Goal: Information Seeking & Learning: Understand process/instructions

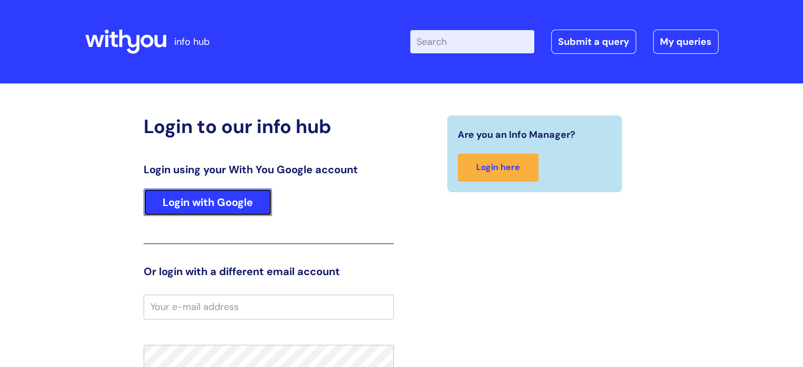
click at [257, 195] on link "Login with Google" at bounding box center [208, 201] width 128 height 27
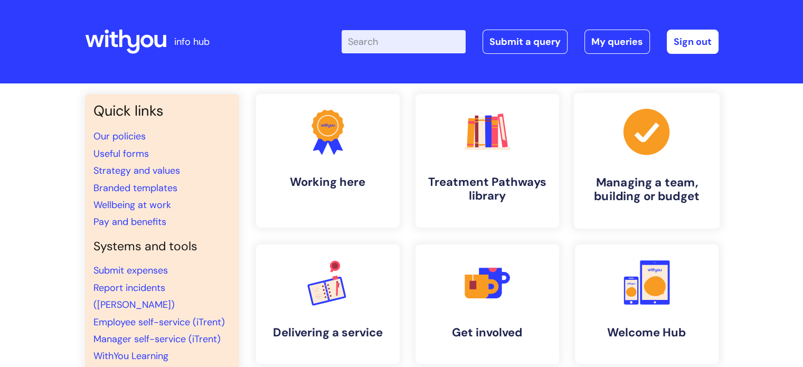
click at [626, 184] on h4 "Managing a team, building or budget" at bounding box center [646, 189] width 129 height 29
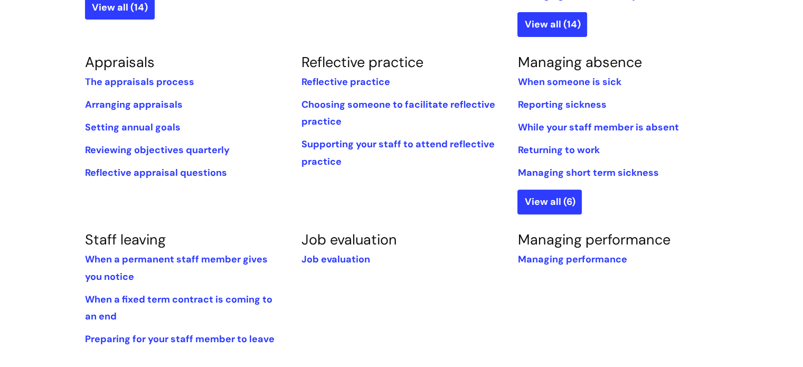
scroll to position [475, 0]
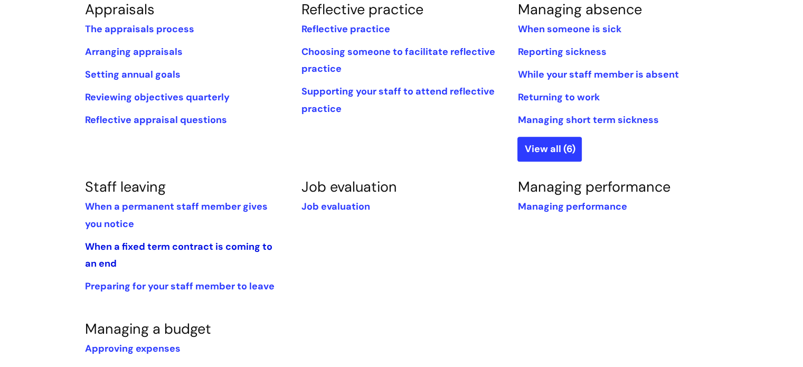
click at [204, 243] on link "When a fixed term contract is coming to an end" at bounding box center [178, 255] width 187 height 30
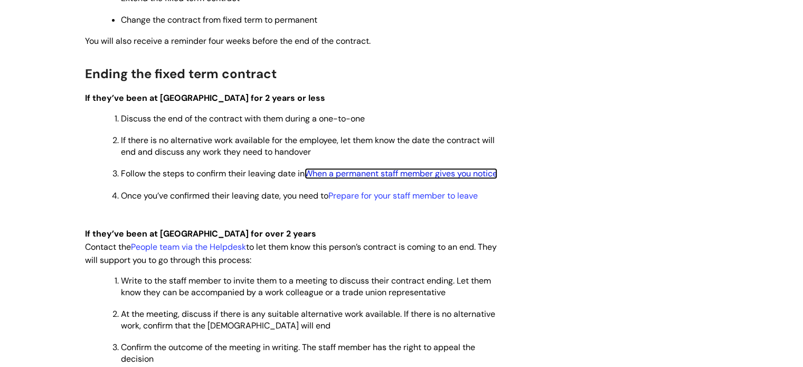
scroll to position [422, 0]
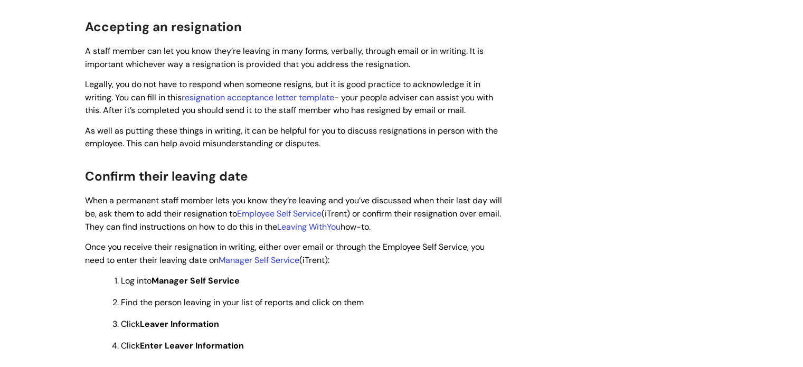
scroll to position [317, 0]
click at [322, 208] on link "Employee Self Service" at bounding box center [279, 213] width 84 height 11
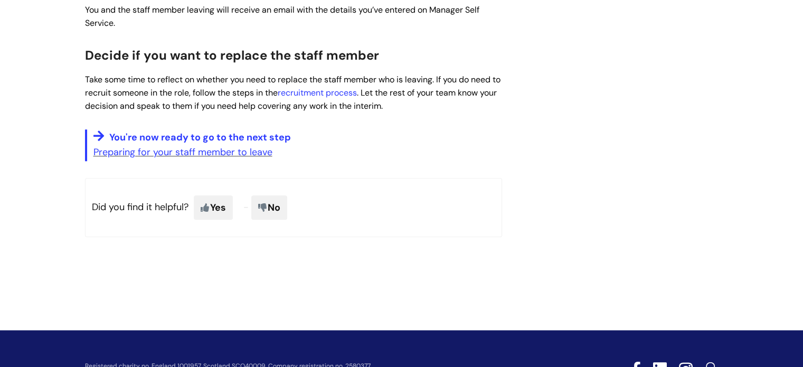
scroll to position [1109, 0]
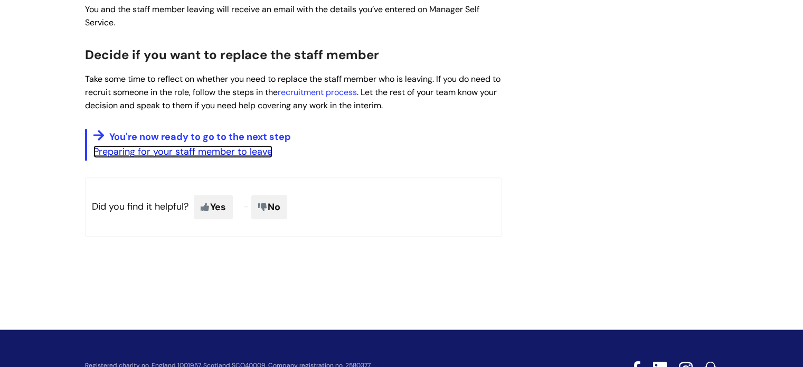
drag, startPoint x: 259, startPoint y: 142, endPoint x: 319, endPoint y: 142, distance: 60.2
click at [259, 145] on link "Preparing for your staff member to leave" at bounding box center [182, 151] width 179 height 13
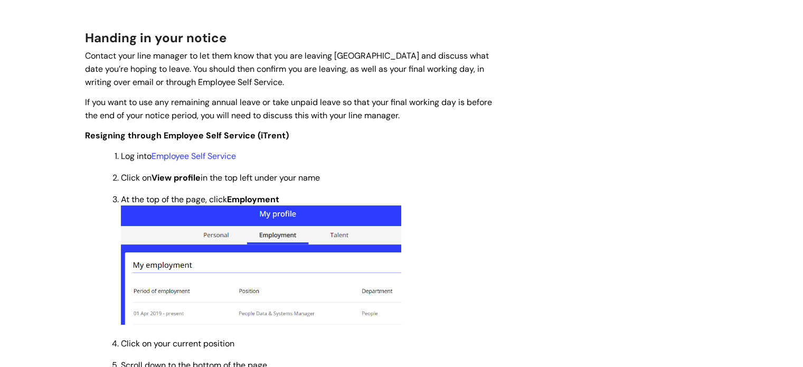
scroll to position [211, 0]
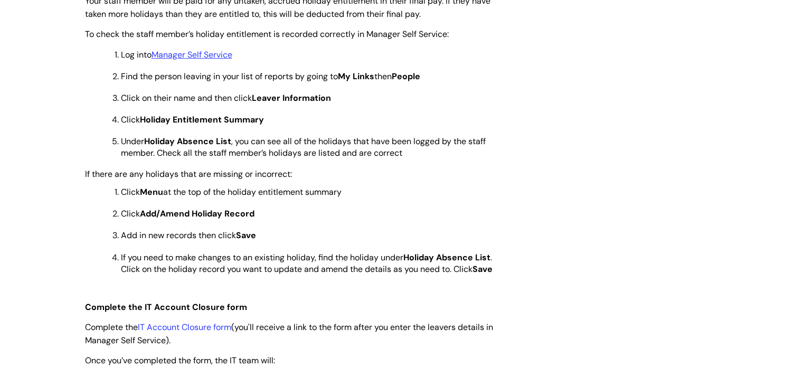
scroll to position [53, 0]
